Goal: Information Seeking & Learning: Learn about a topic

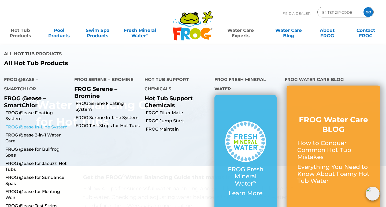
click at [44, 124] on link "FROG @ease In-Line System" at bounding box center [37, 127] width 65 height 6
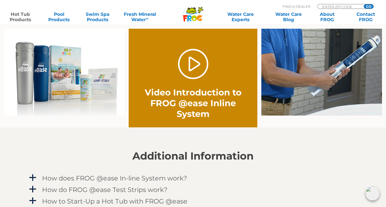
scroll to position [409, 0]
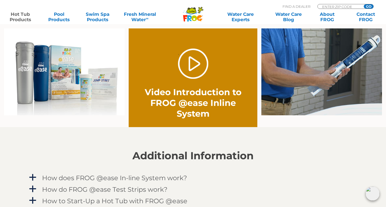
click at [88, 81] on img at bounding box center [64, 71] width 121 height 87
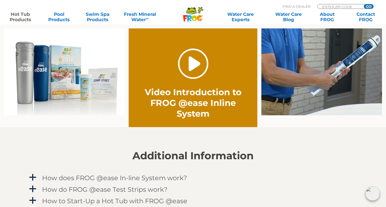
click at [205, 73] on link "." at bounding box center [193, 64] width 30 height 30
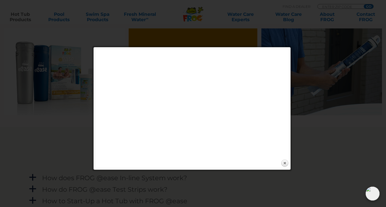
click at [235, 166] on div "Expand next previous Play Previous 1/1 Next Close" at bounding box center [192, 108] width 193 height 118
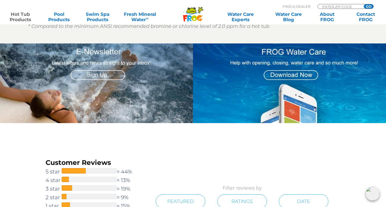
scroll to position [676, 0]
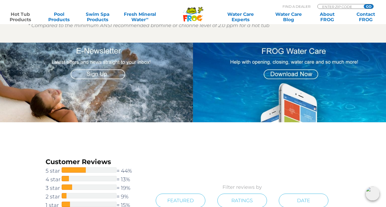
click at [248, 95] on img at bounding box center [289, 83] width 193 height 80
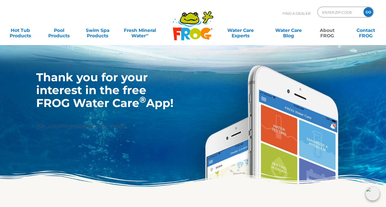
scroll to position [41, 0]
